Goal: Task Accomplishment & Management: Complete application form

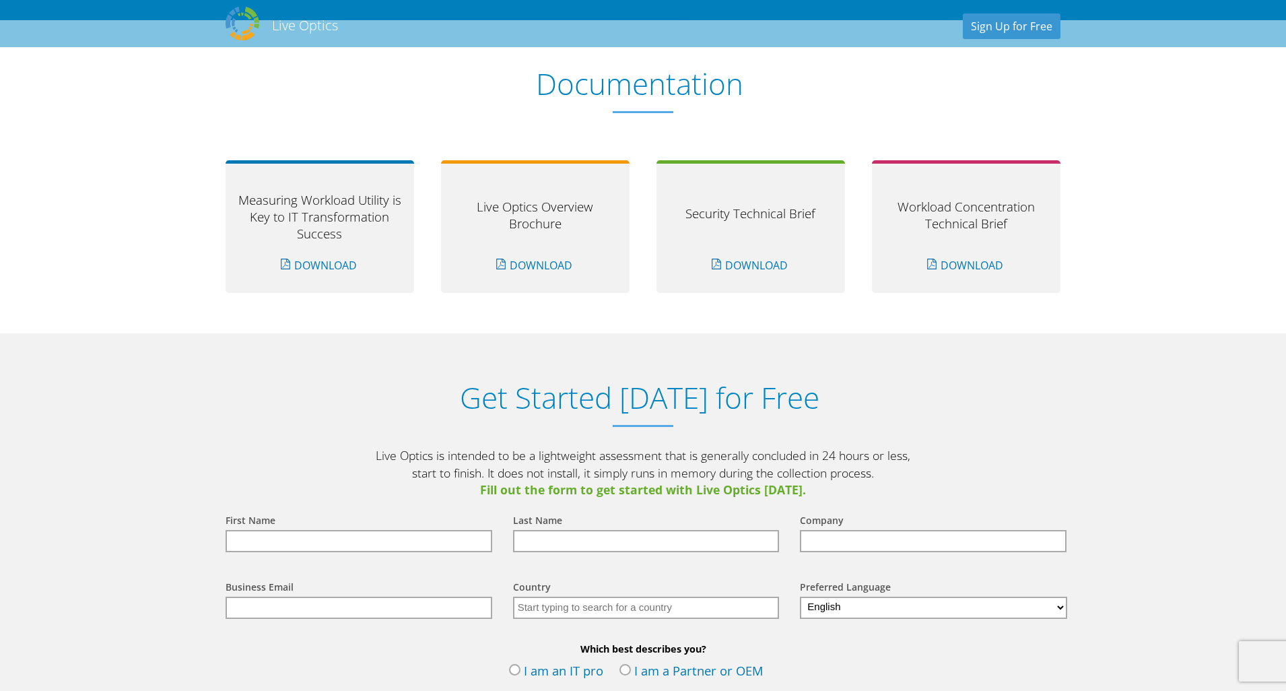
scroll to position [1123, 0]
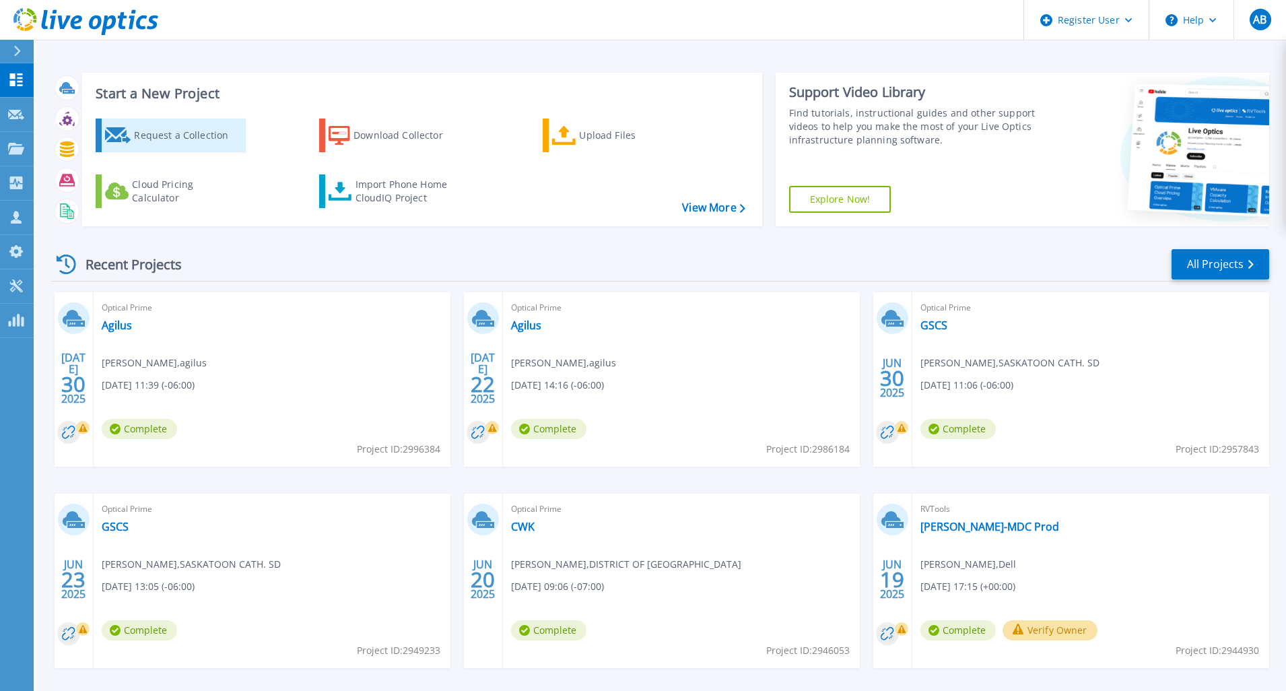
click at [150, 135] on div "Request a Collection" at bounding box center [188, 135] width 108 height 27
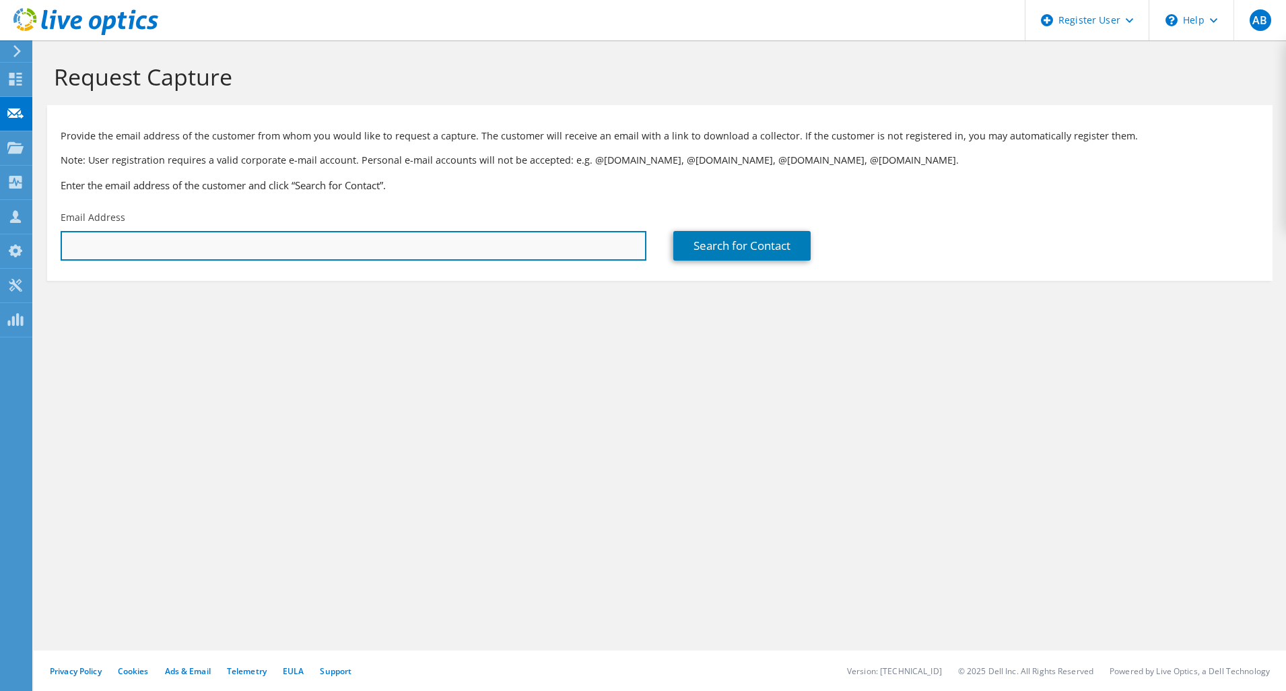
click at [193, 259] on input "text" at bounding box center [354, 246] width 586 height 30
paste input "[PERSON_NAME][EMAIL_ADDRESS][PERSON_NAME][PERSON_NAME][DOMAIN_NAME]"
type input "[PERSON_NAME][EMAIL_ADDRESS][PERSON_NAME][PERSON_NAME][DOMAIN_NAME]"
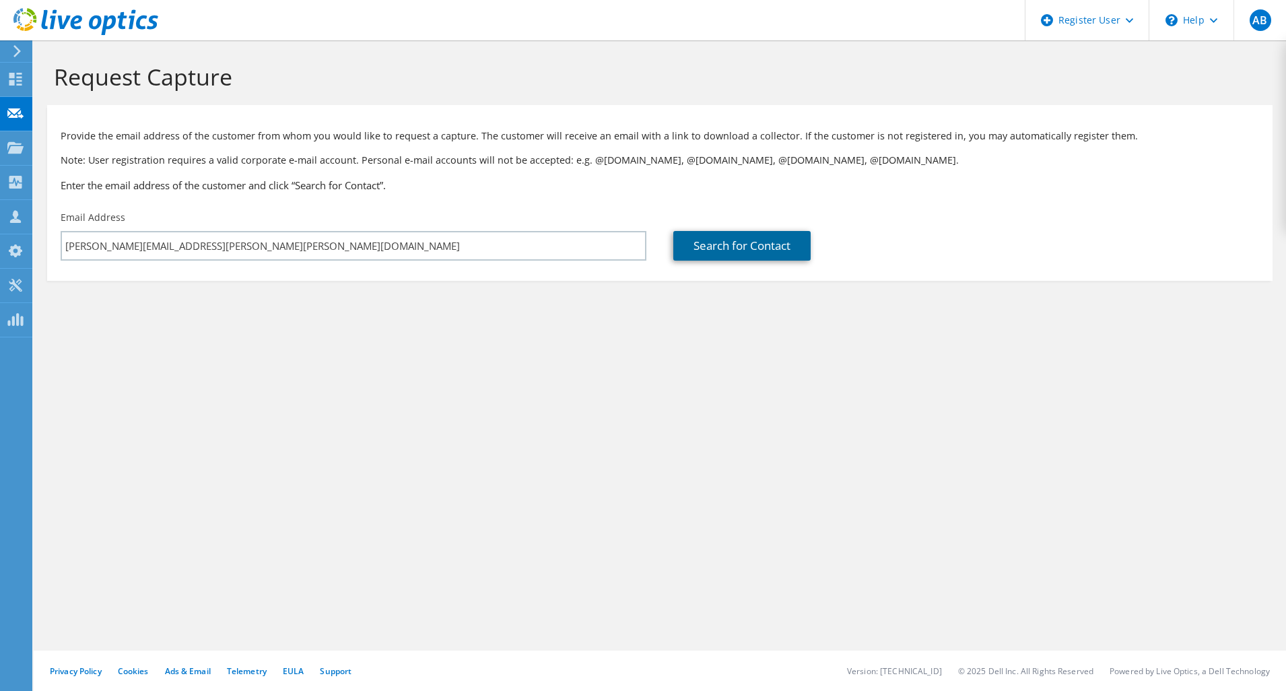
click at [750, 249] on link "Search for Contact" at bounding box center [741, 246] width 137 height 30
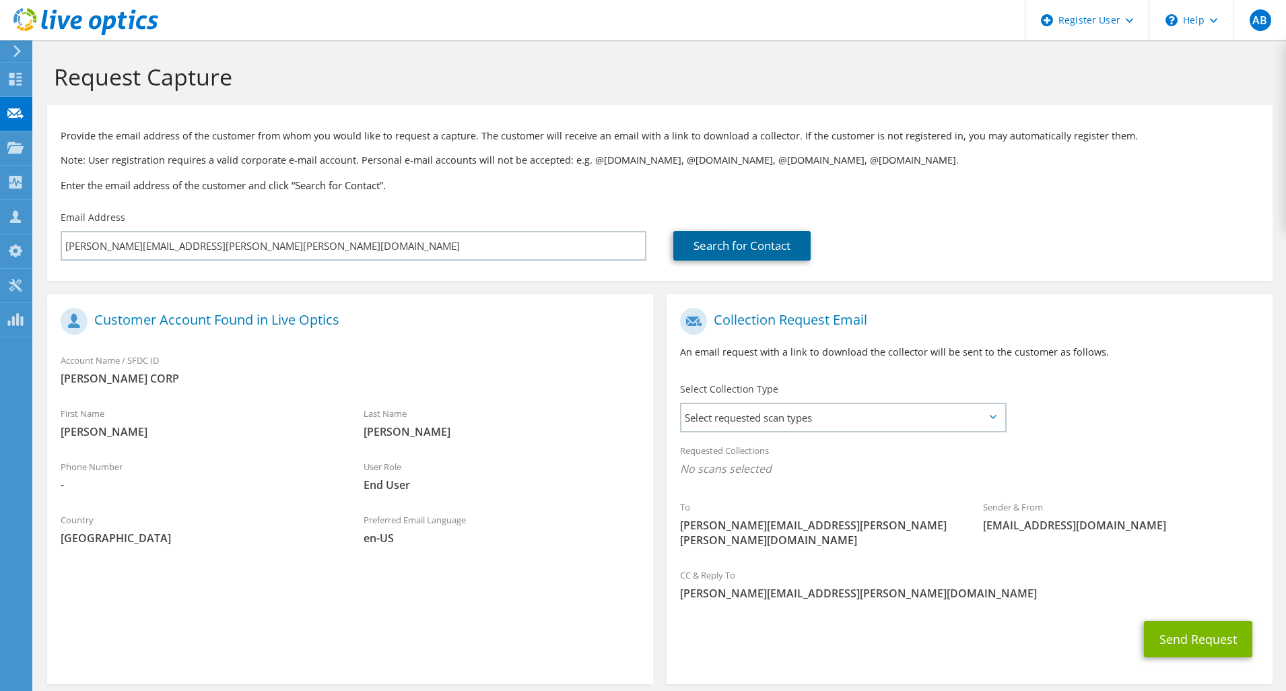
scroll to position [47, 0]
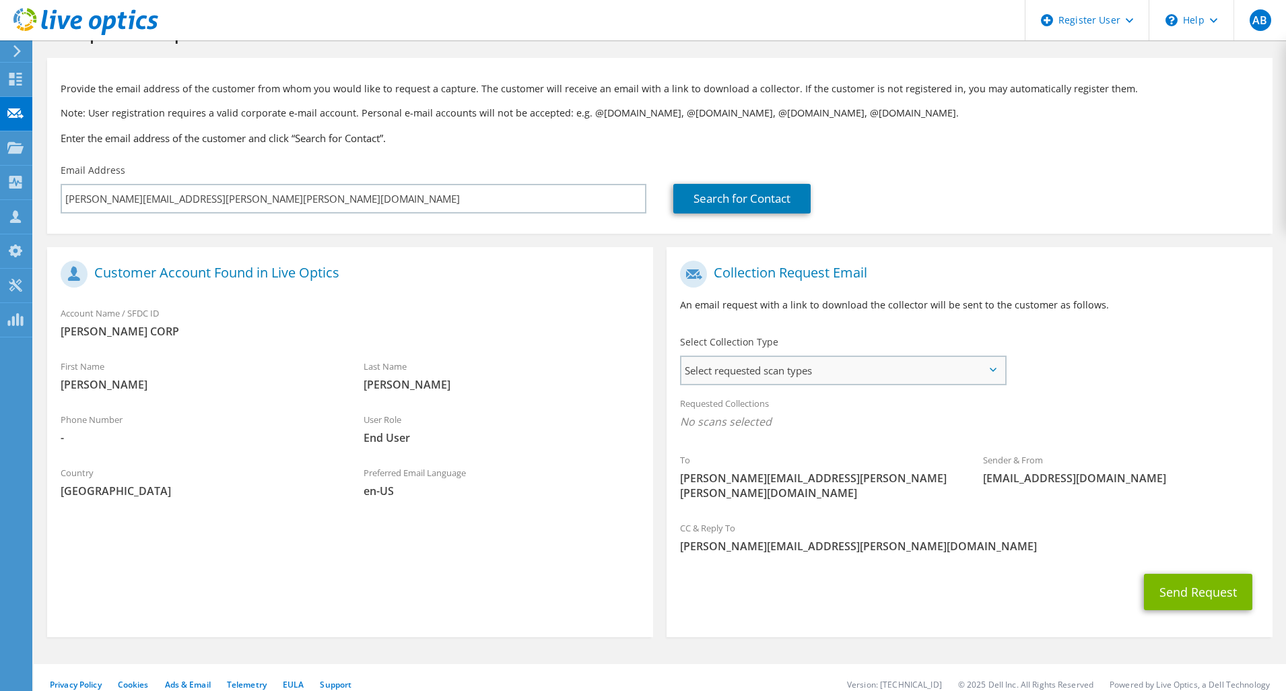
click at [775, 374] on span "Select requested scan types" at bounding box center [843, 370] width 323 height 27
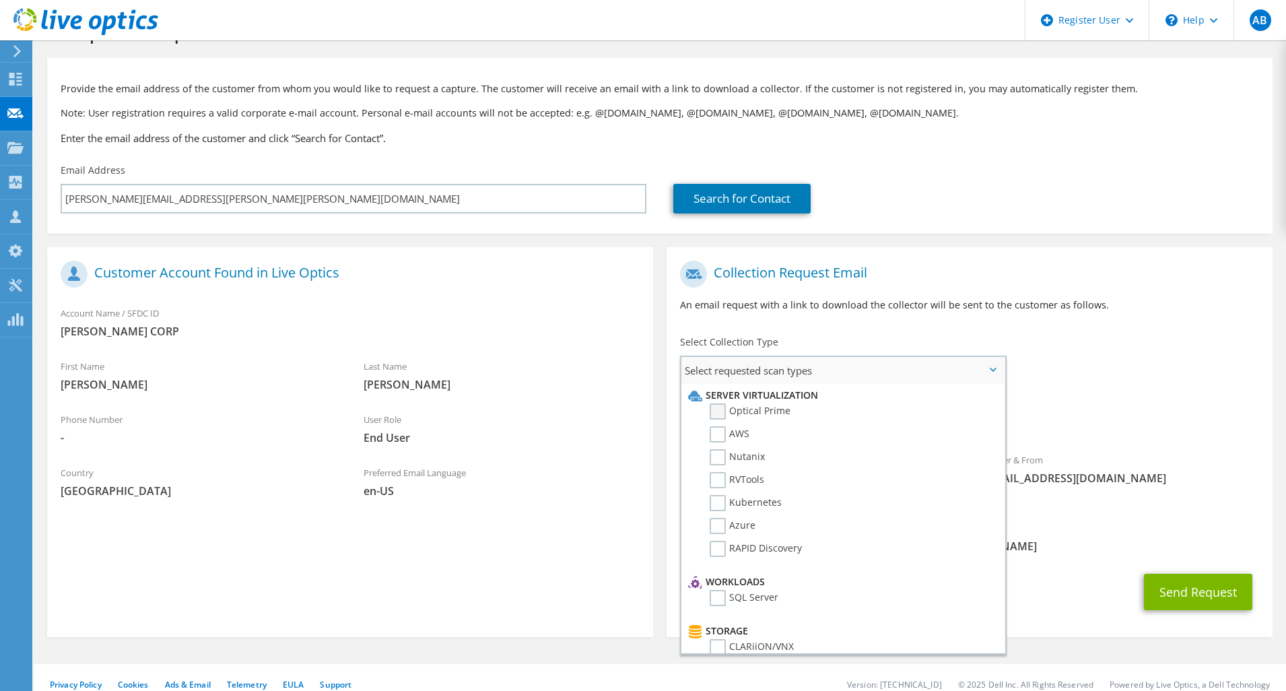
click at [737, 415] on label "Optical Prime" at bounding box center [750, 411] width 81 height 16
click at [0, 0] on input "Optical Prime" at bounding box center [0, 0] width 0 height 0
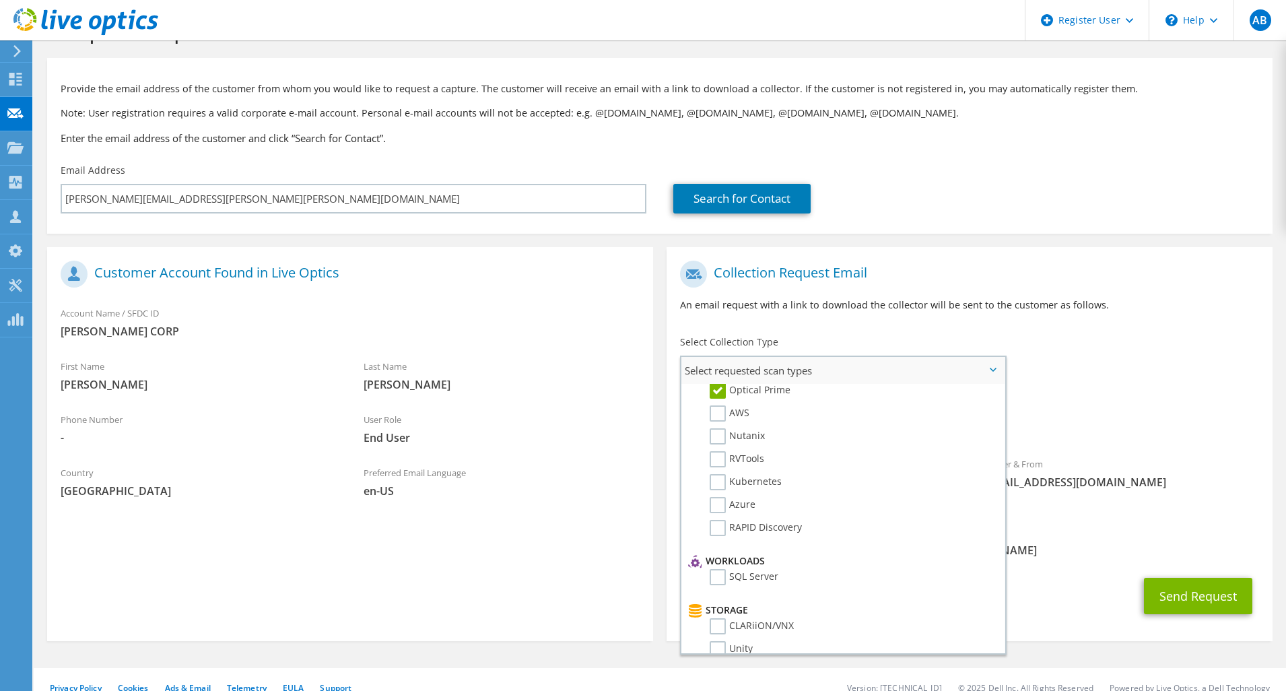
scroll to position [0, 0]
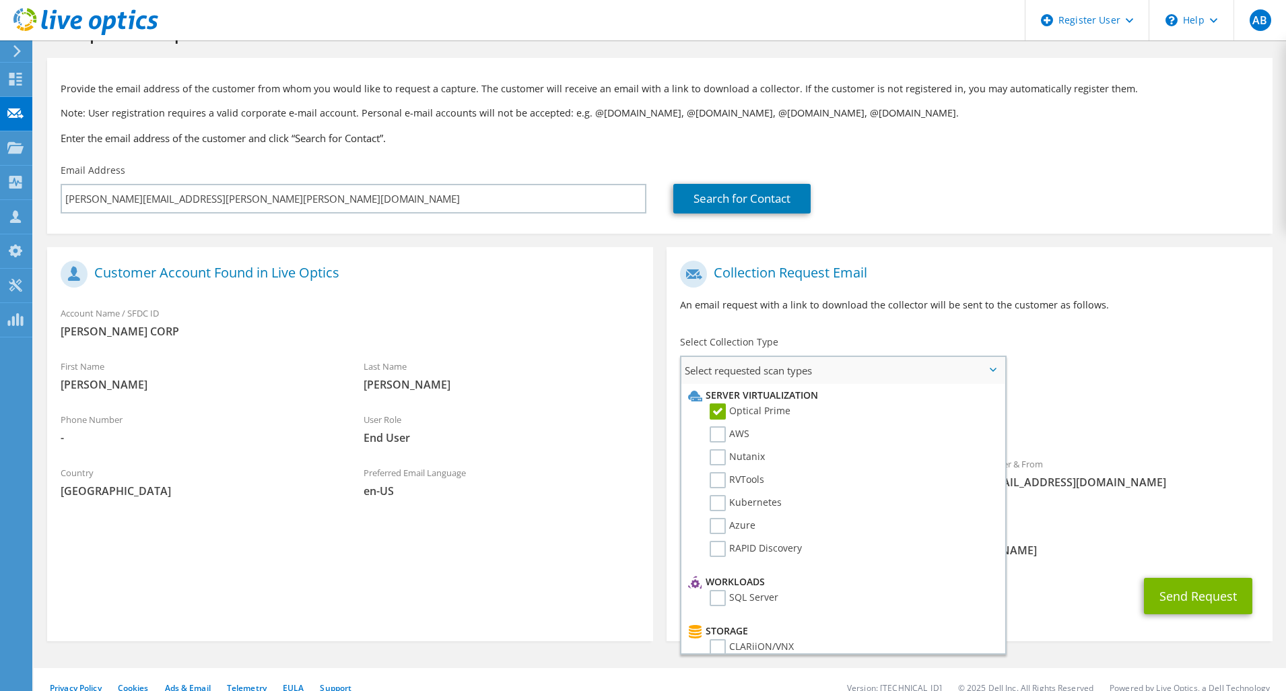
click at [758, 393] on li "Server Virtualization" at bounding box center [841, 395] width 313 height 16
click at [770, 372] on span "Select requested scan types" at bounding box center [843, 370] width 323 height 27
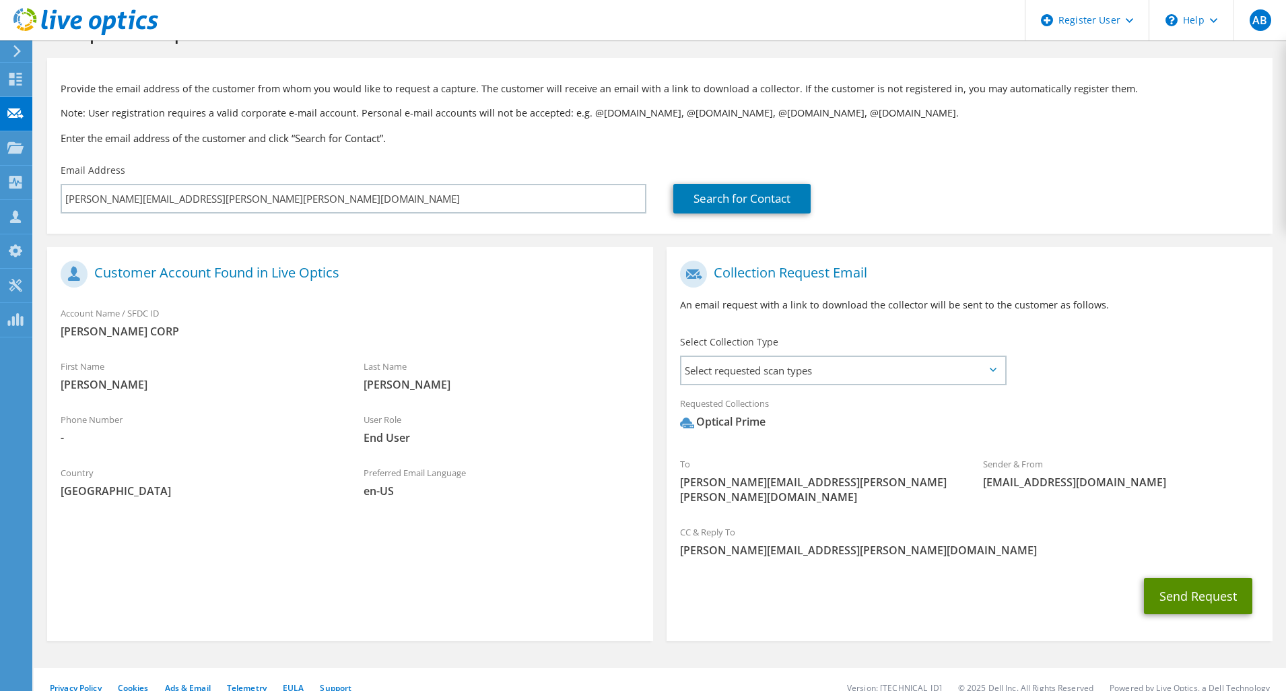
click at [1199, 586] on button "Send Request" at bounding box center [1198, 596] width 108 height 36
